Goal: Browse casually: Explore the website without a specific task or goal

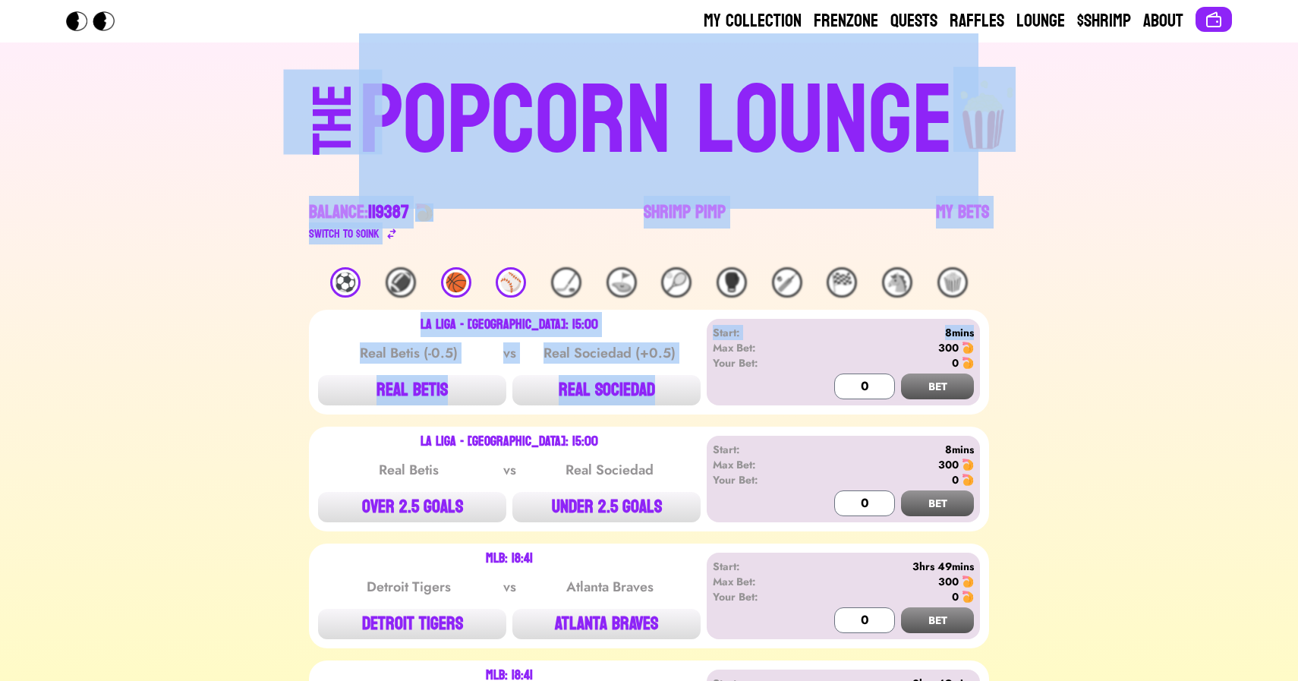
drag, startPoint x: 95, startPoint y: 113, endPoint x: 1109, endPoint y: 336, distance: 1038.8
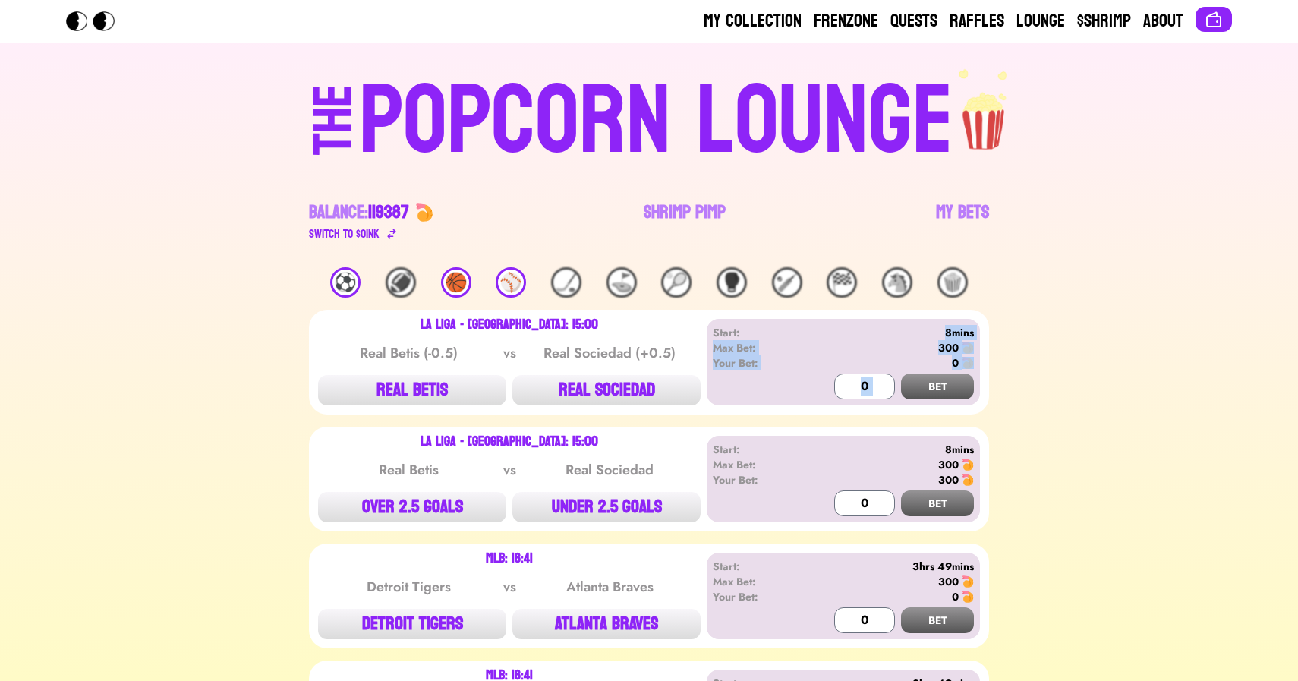
drag, startPoint x: 927, startPoint y: 331, endPoint x: 1023, endPoint y: 377, distance: 106.9
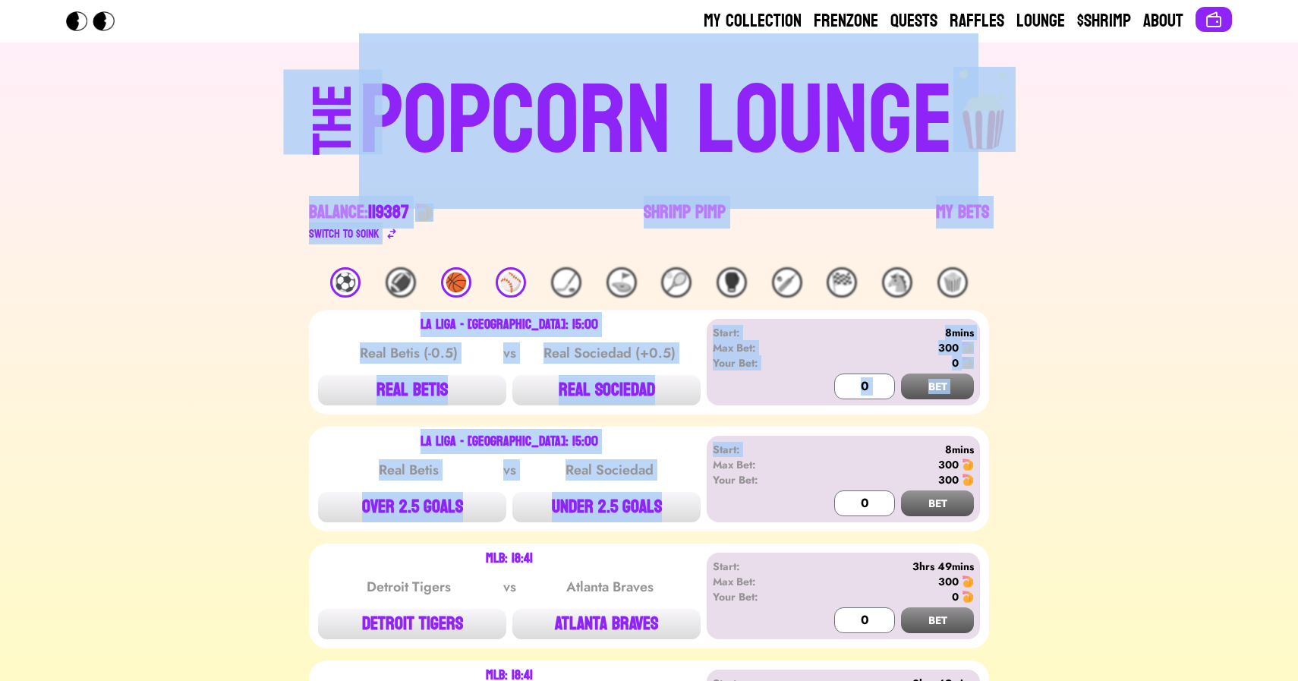
drag, startPoint x: 166, startPoint y: 134, endPoint x: 867, endPoint y: 424, distance: 759.0
drag, startPoint x: 1004, startPoint y: 525, endPoint x: 190, endPoint y: 120, distance: 909.5
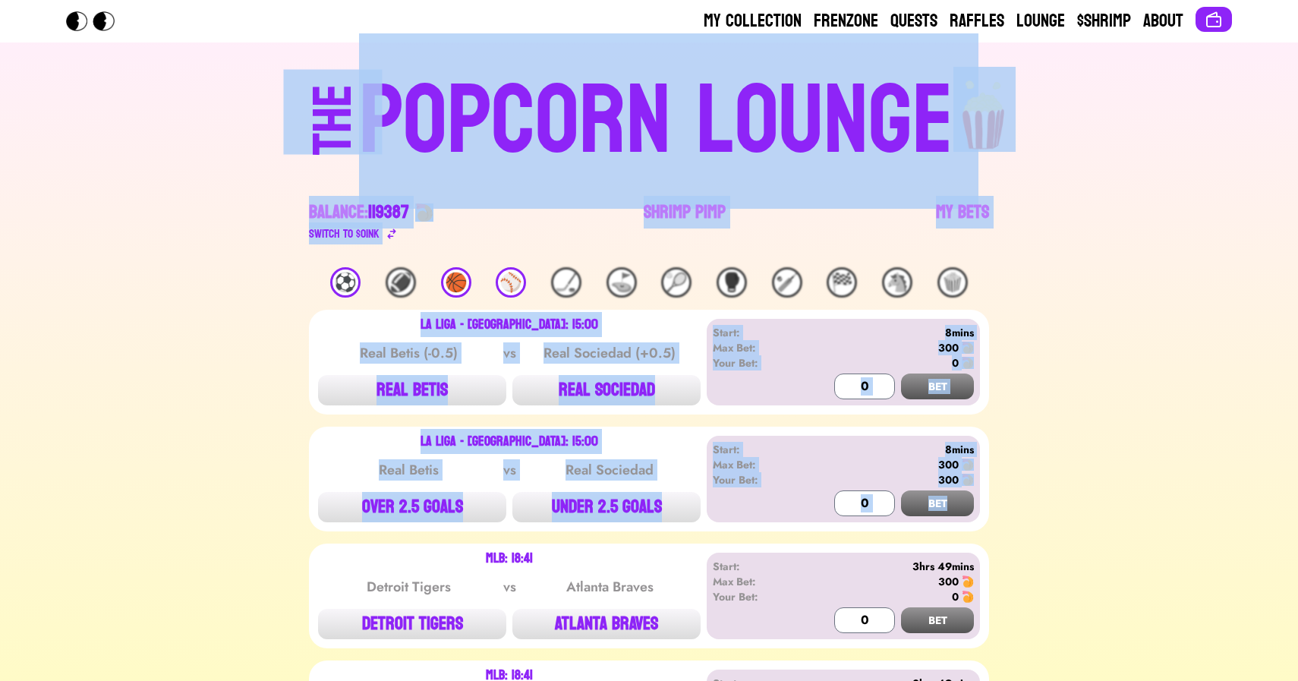
click at [190, 120] on div "THE POPCORN LOUNGE" at bounding box center [648, 118] width 935 height 103
